Goal: Information Seeking & Learning: Find specific fact

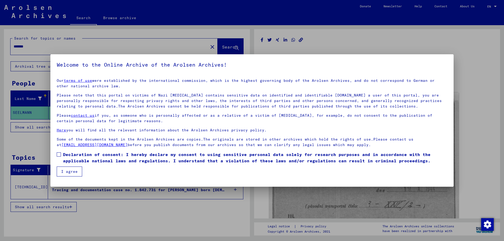
click at [58, 154] on span at bounding box center [59, 154] width 4 height 4
click at [63, 170] on button "I agree" at bounding box center [69, 172] width 25 height 10
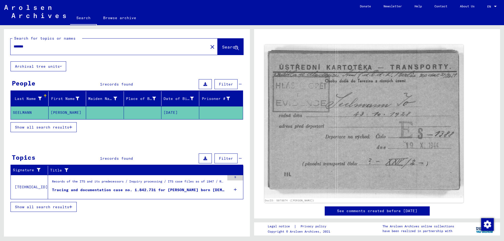
scroll to position [45, 0]
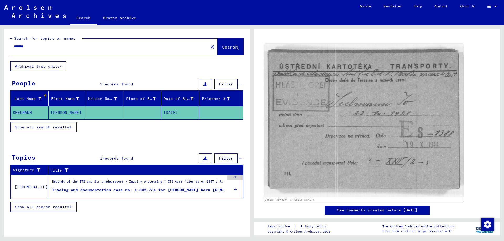
click at [340, 129] on img at bounding box center [363, 121] width 199 height 154
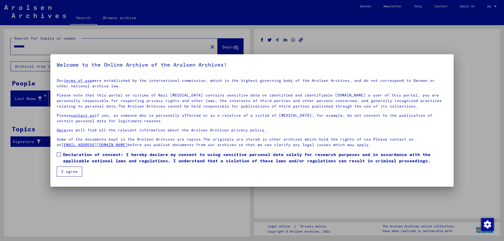
click at [60, 155] on span at bounding box center [59, 154] width 4 height 4
click at [69, 173] on button "I agree" at bounding box center [69, 172] width 25 height 10
